Goal: Transaction & Acquisition: Purchase product/service

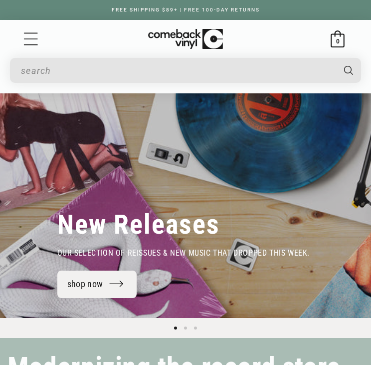
click at [153, 76] on input "Search" at bounding box center [177, 70] width 313 height 20
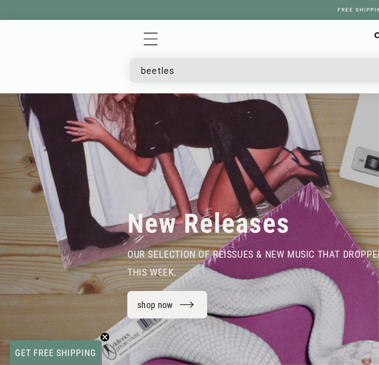
type input "beetles"
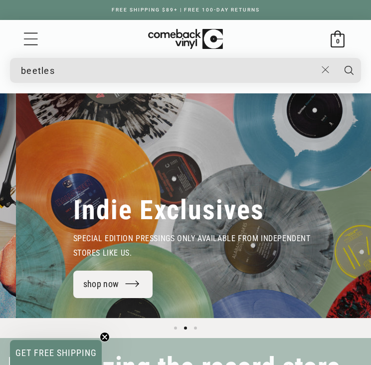
scroll to position [0, 371]
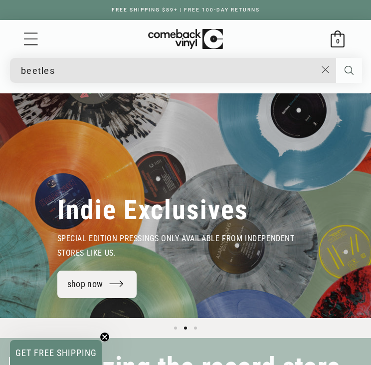
click at [345, 69] on icon "Search" at bounding box center [349, 70] width 9 height 9
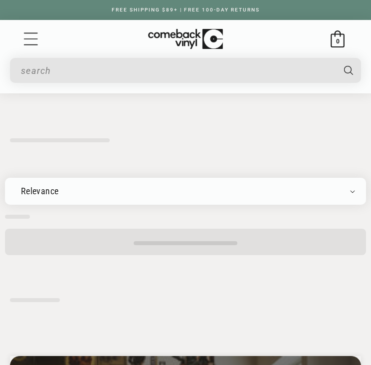
type input "beetles"
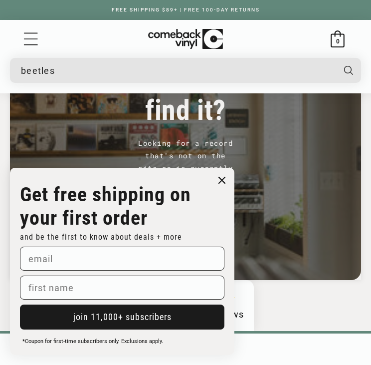
scroll to position [325, 0]
click at [221, 183] on circle "Close dialog" at bounding box center [222, 180] width 14 height 14
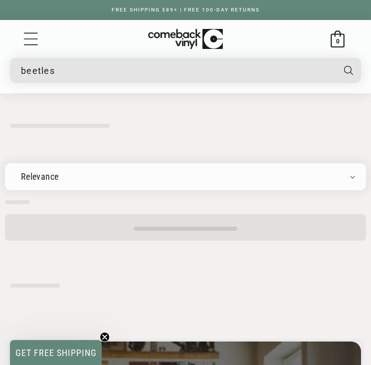
scroll to position [14, 0]
click at [262, 172] on select "Relevance Newly Added Popularity Artist (A-Z) Price (High To Low) Price (Low To…" at bounding box center [185, 177] width 339 height 10
